Goal: Check status

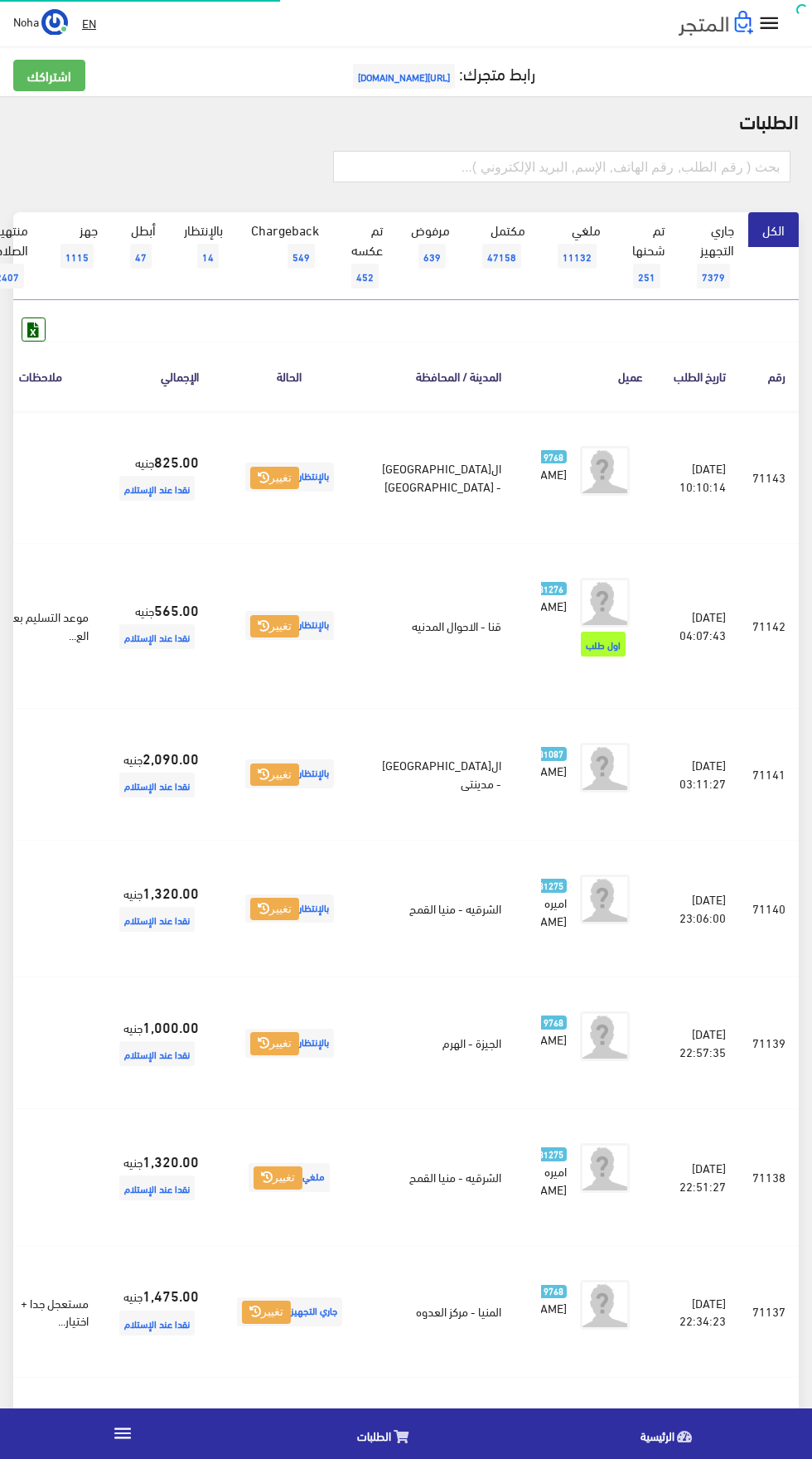
scroll to position [0, -43]
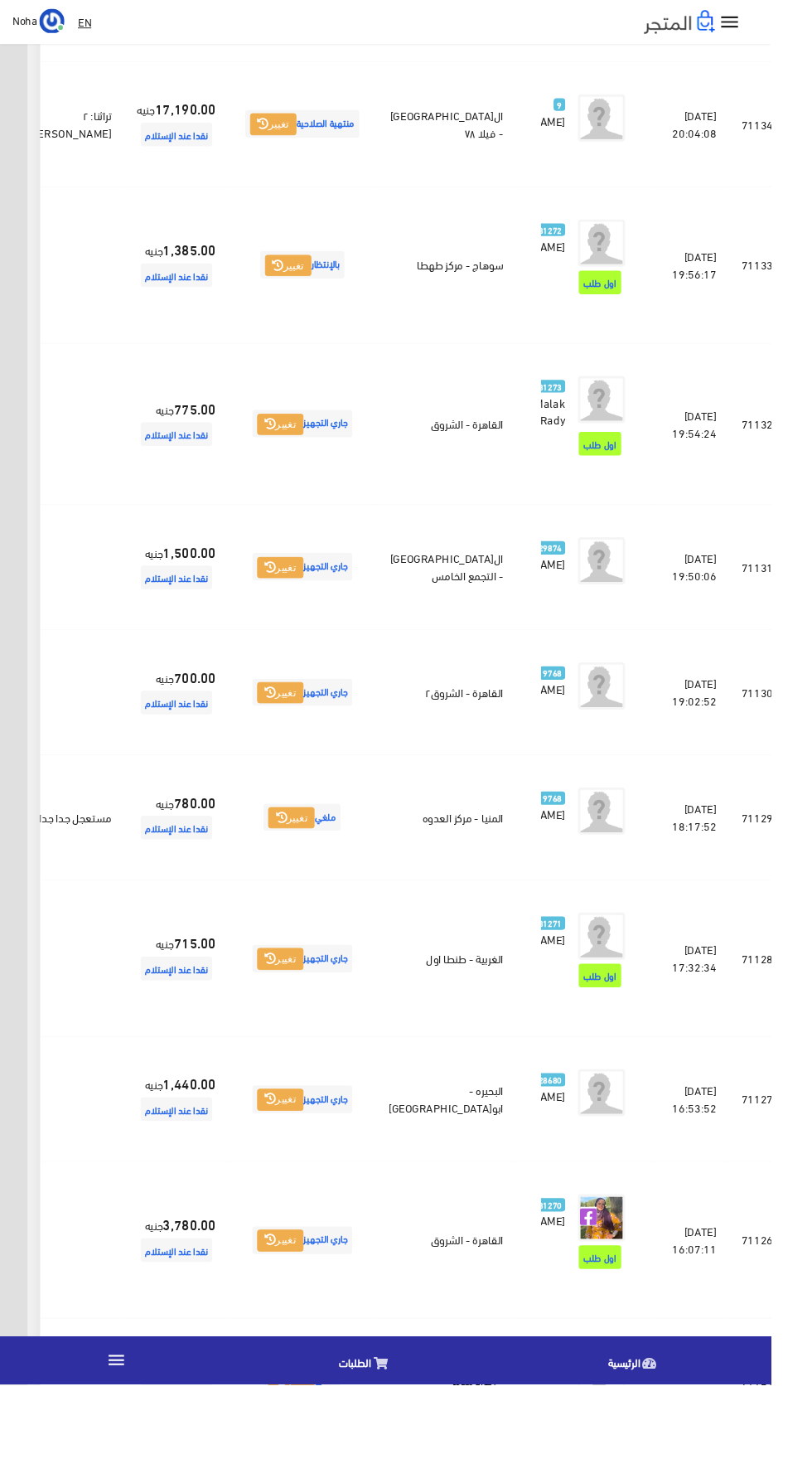
scroll to position [1684, -43]
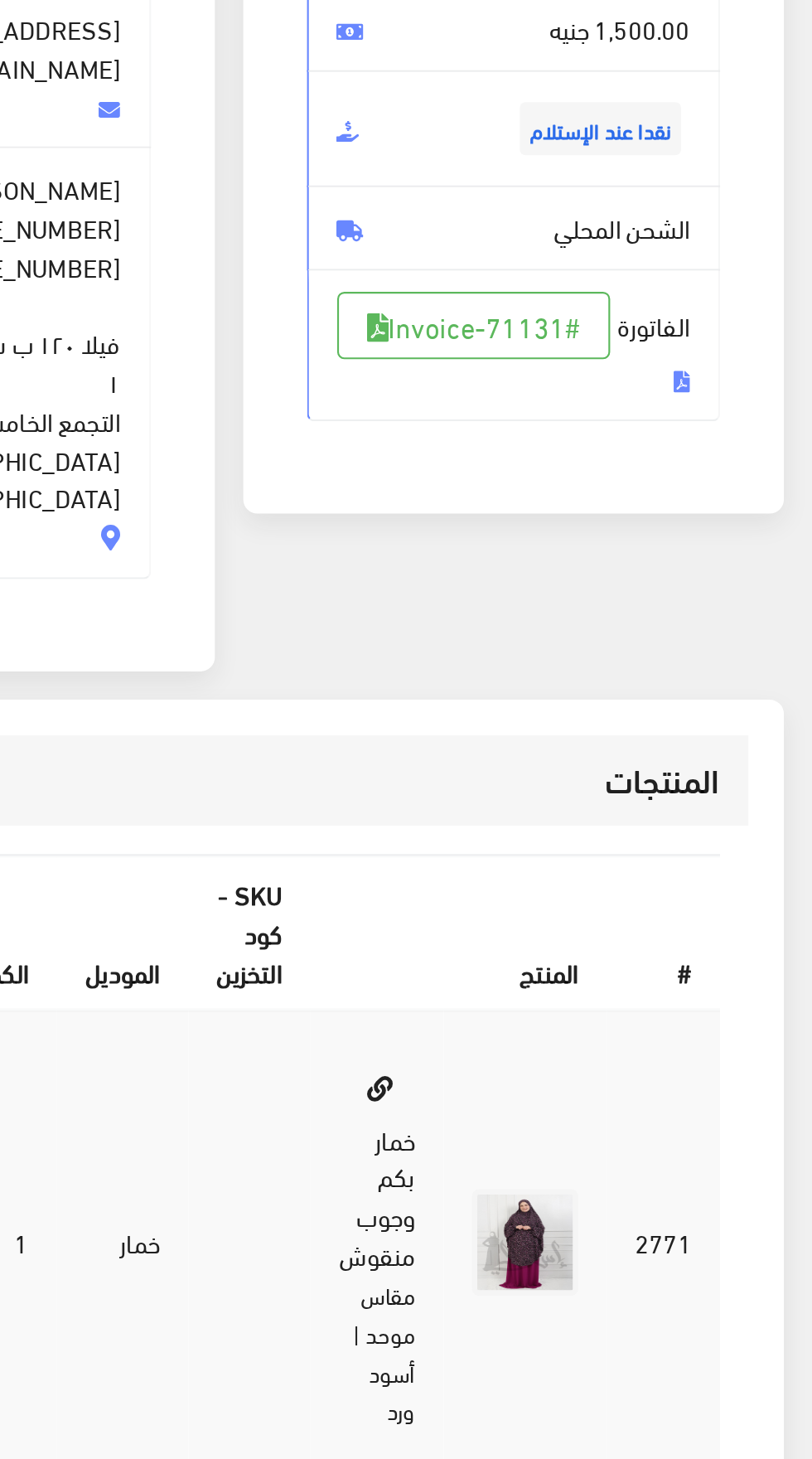
scroll to position [0, -1]
